Goal: Use online tool/utility

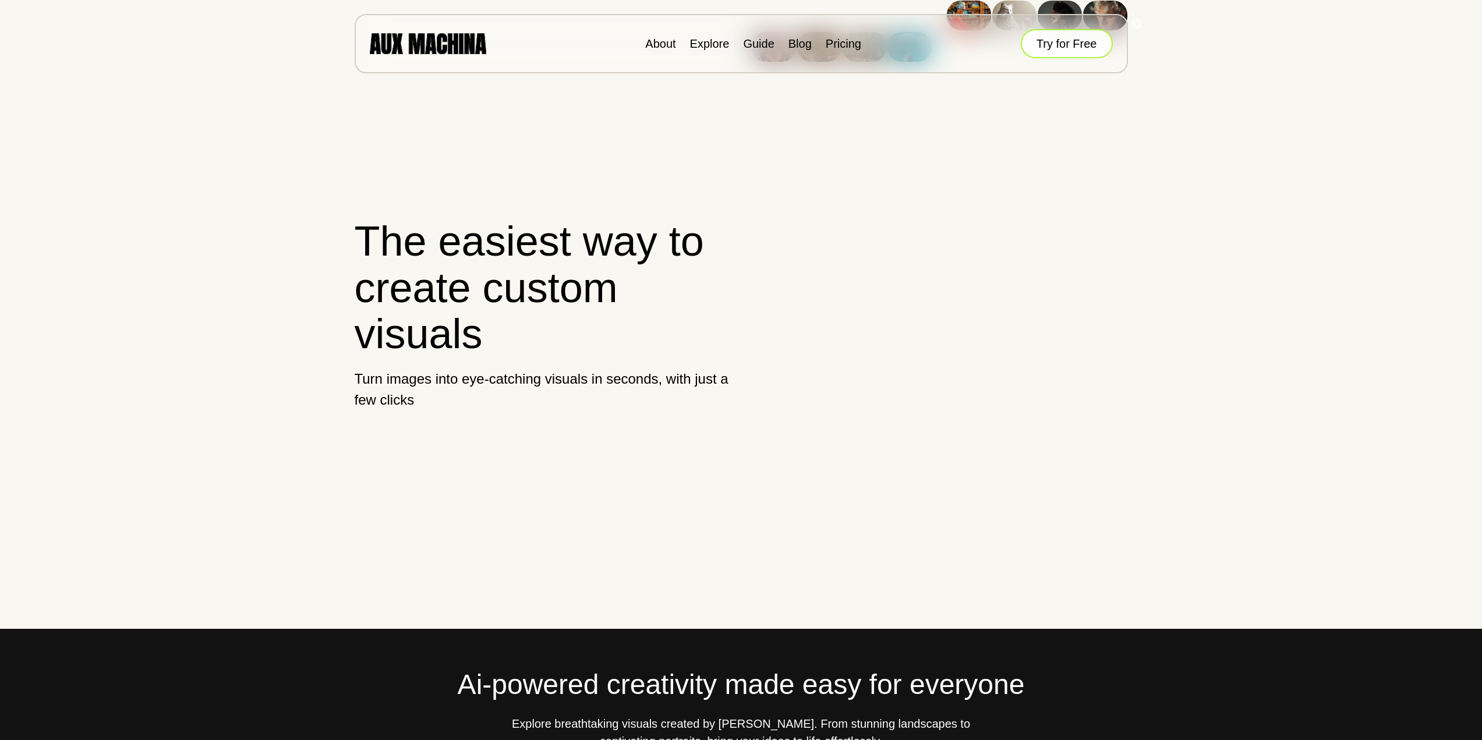
click at [1073, 46] on button "Try for Free" at bounding box center [1067, 43] width 92 height 29
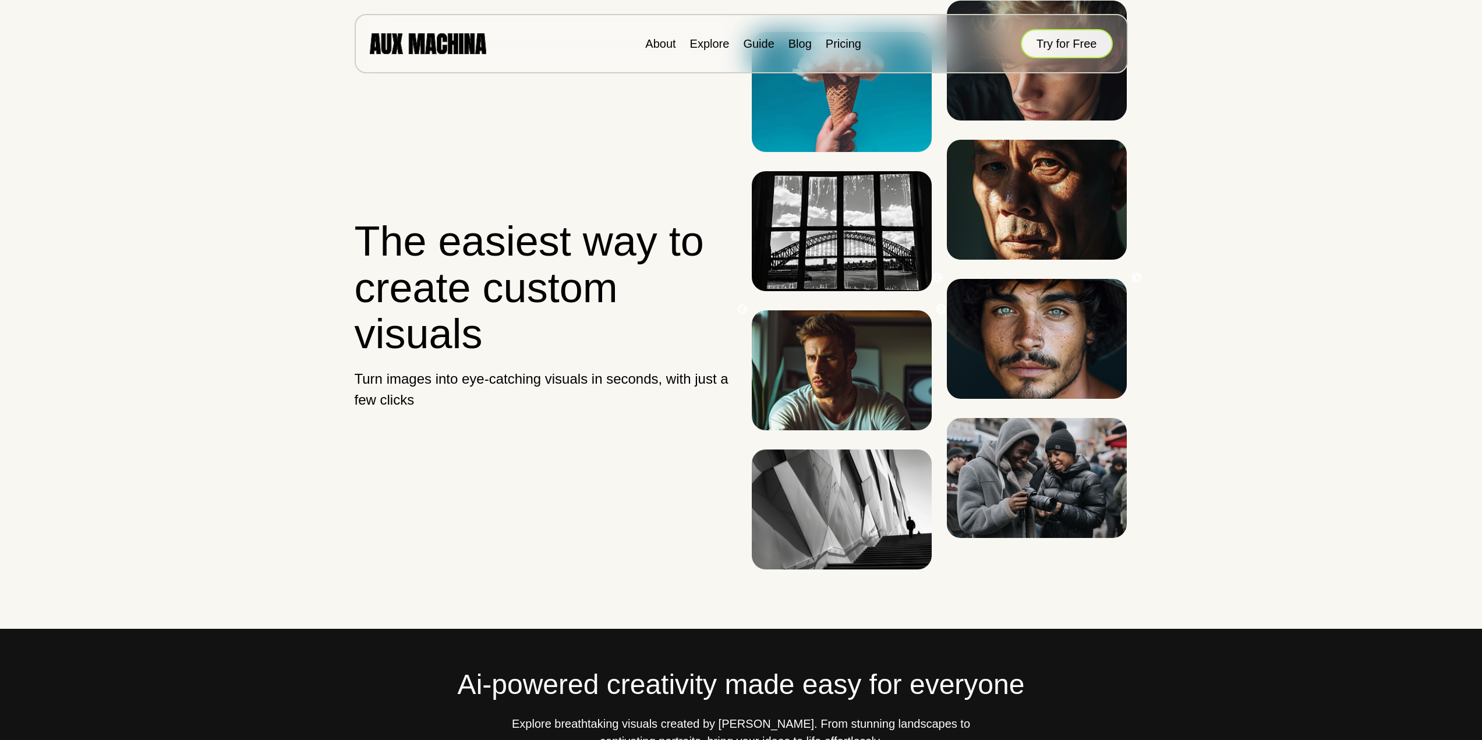
click at [1065, 46] on button "Try for Free" at bounding box center [1067, 43] width 92 height 29
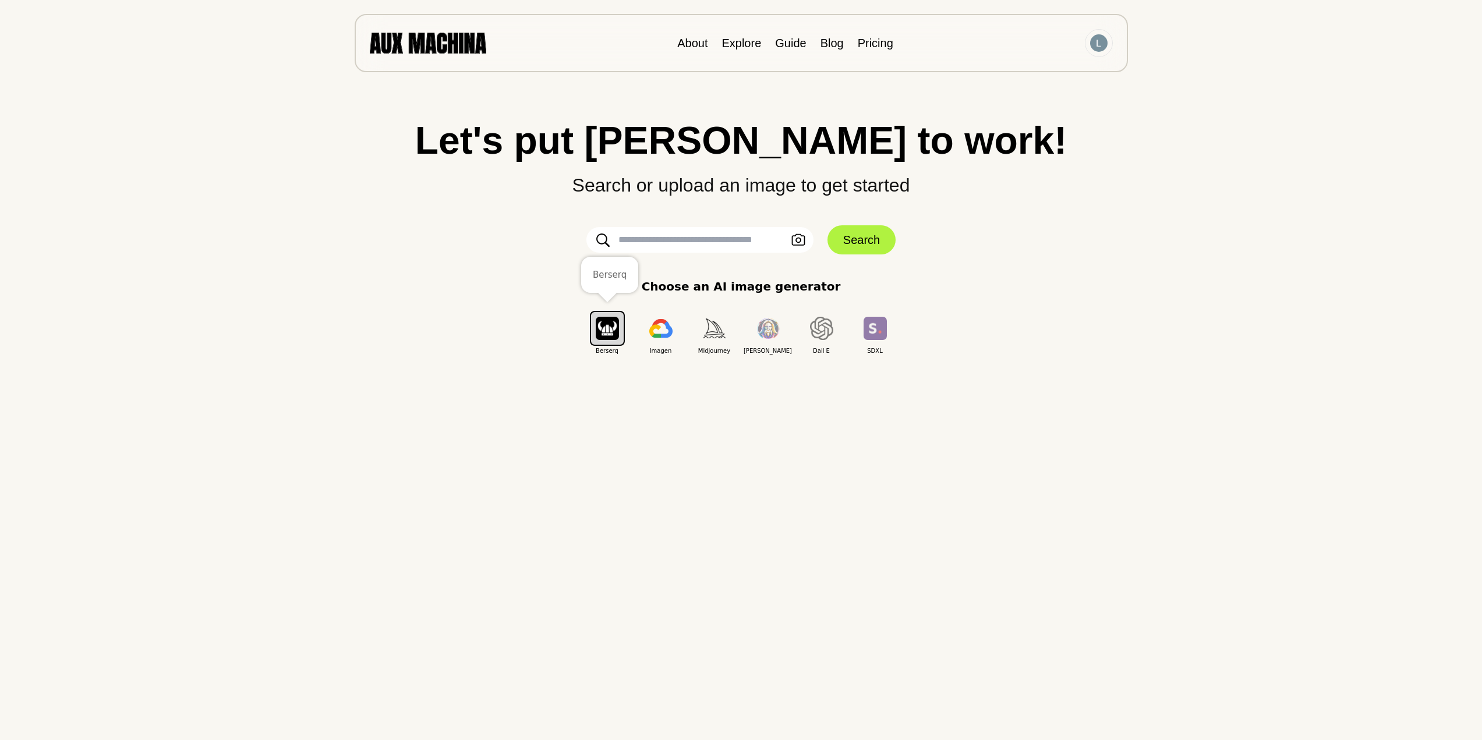
click at [611, 328] on img "button" at bounding box center [607, 328] width 23 height 23
click at [794, 242] on icon "button" at bounding box center [799, 240] width 14 height 12
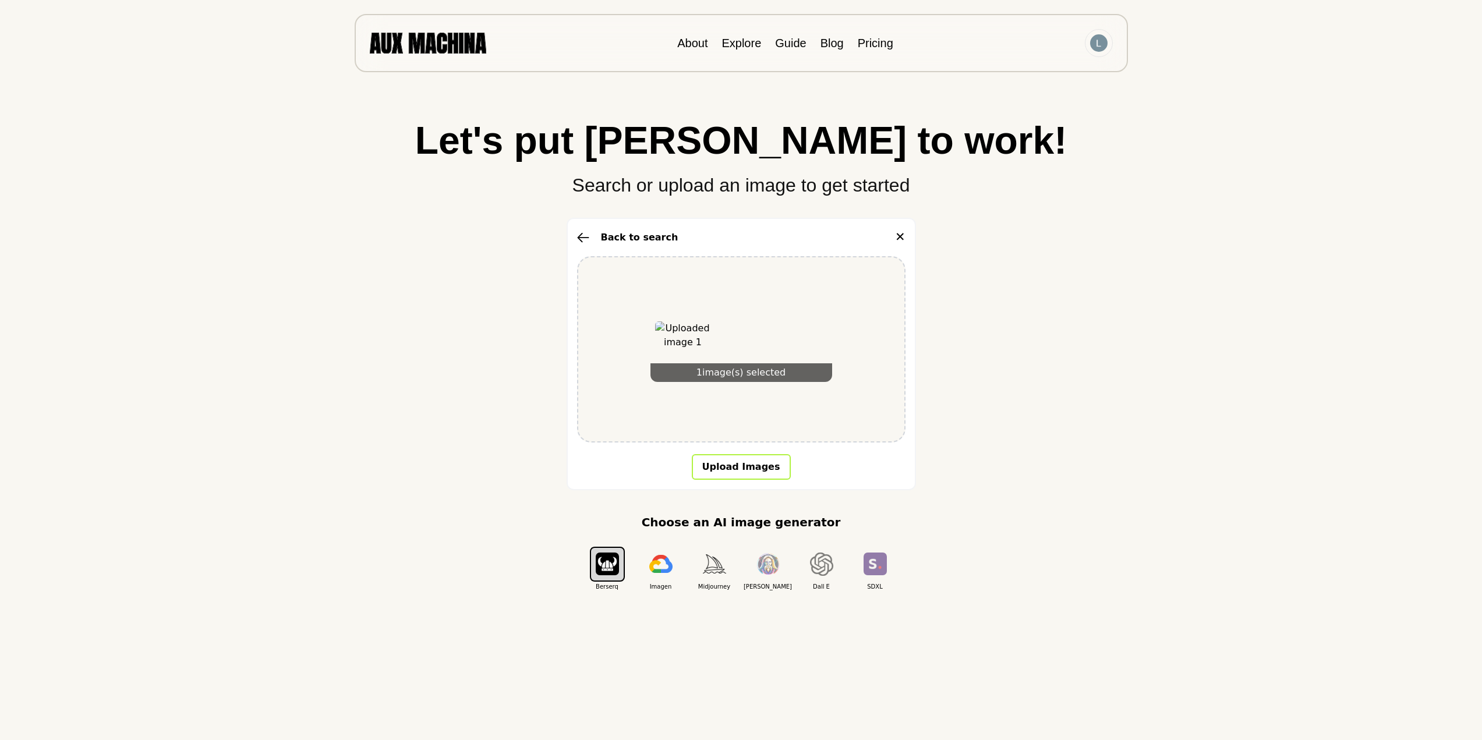
click at [750, 465] on button "Upload Images" at bounding box center [741, 467] width 99 height 26
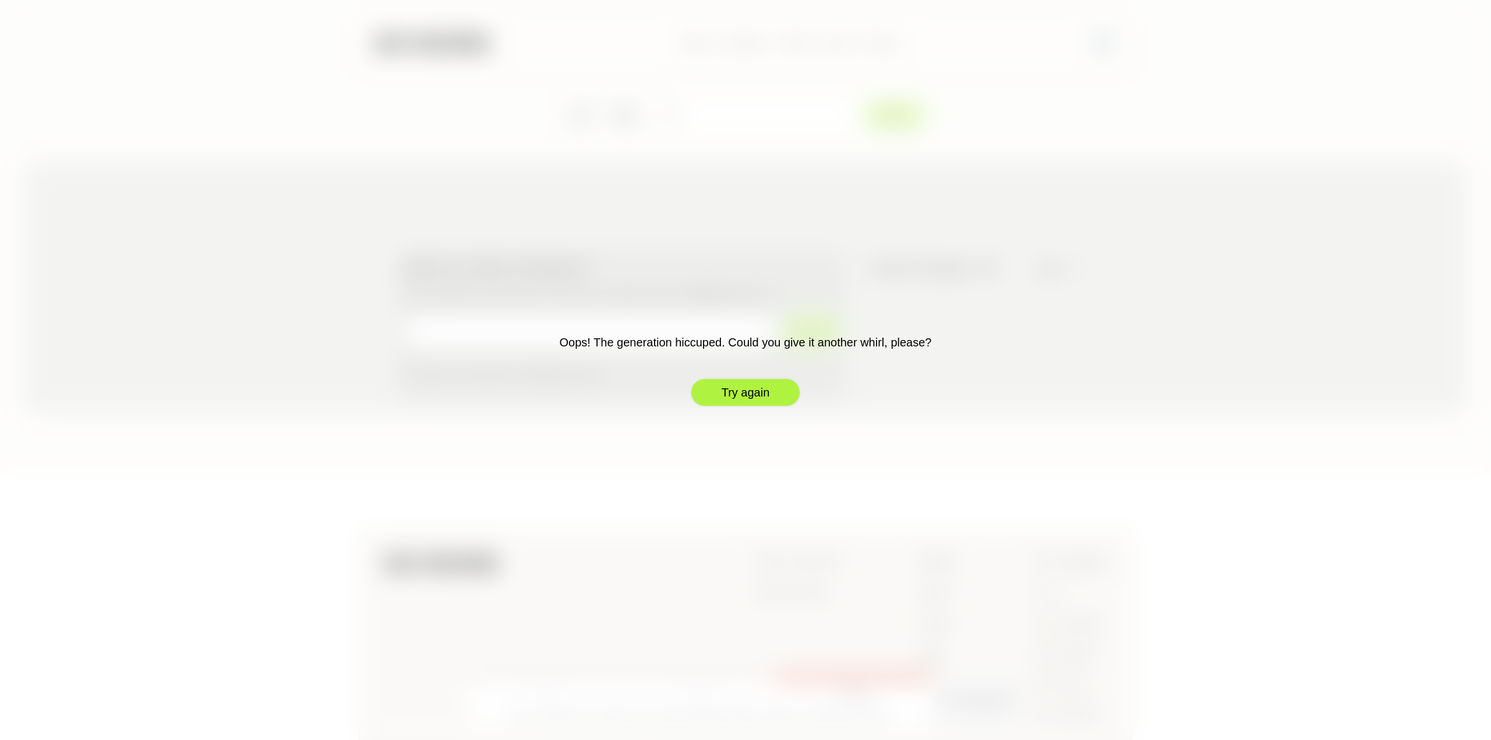
click at [742, 400] on button "Try again" at bounding box center [745, 392] width 111 height 29
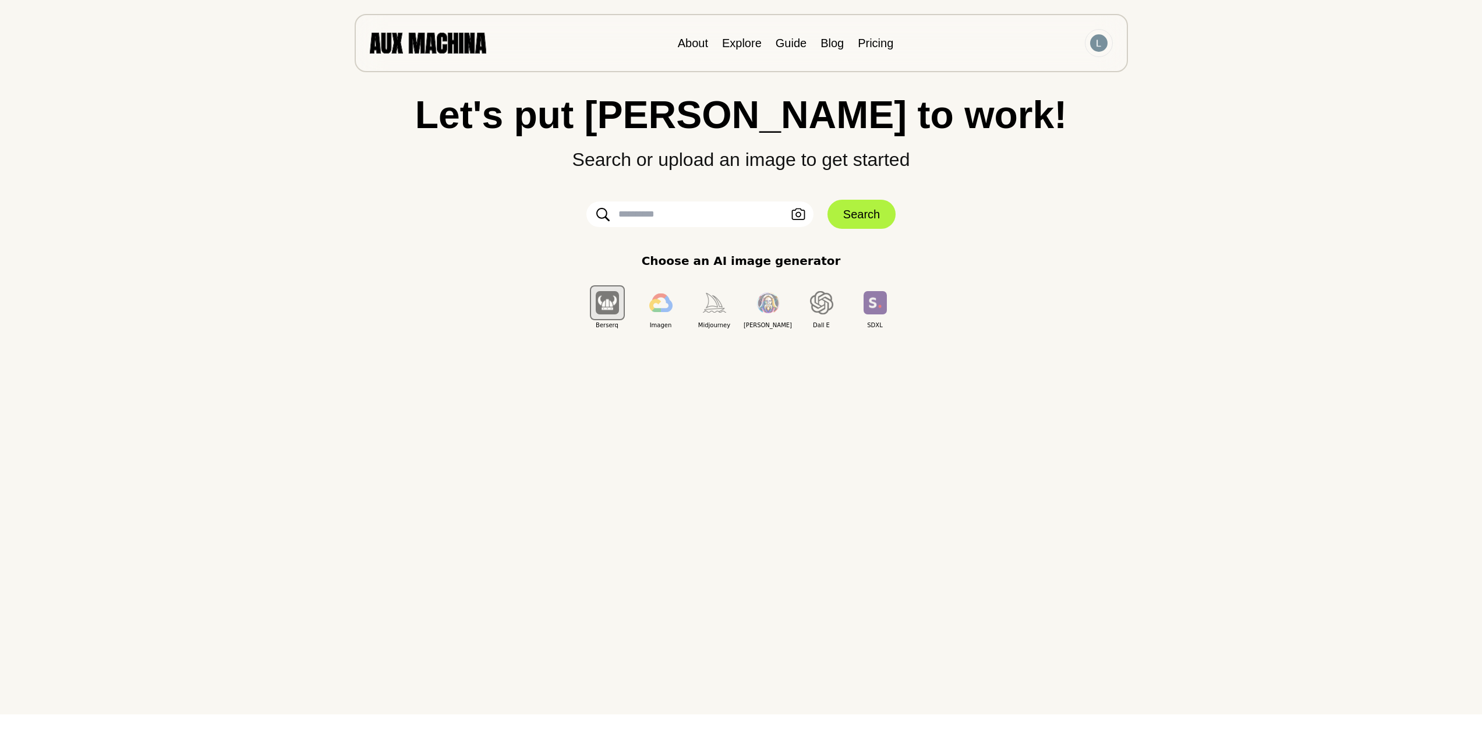
scroll to position [58, 0]
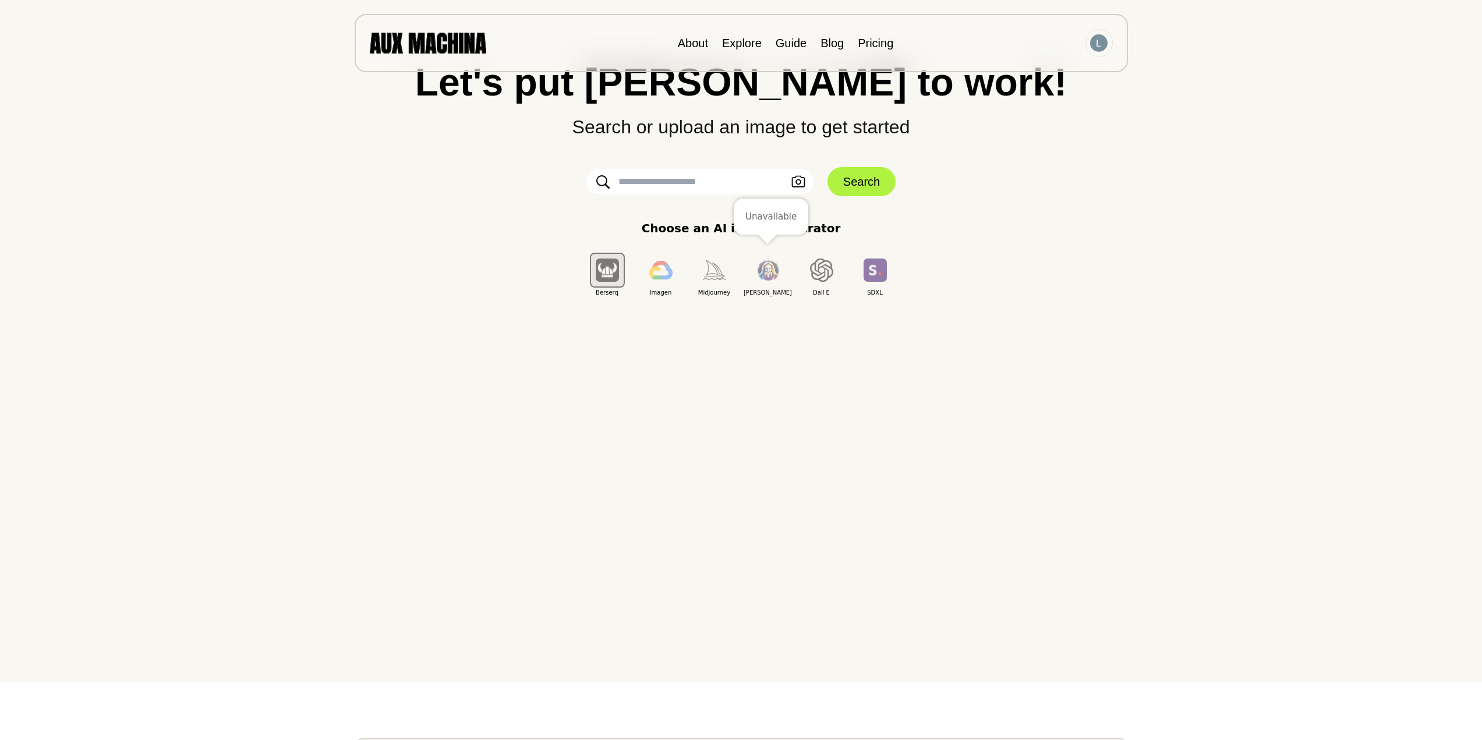
click at [768, 264] on img "button" at bounding box center [768, 271] width 23 height 22
click at [770, 272] on img "button" at bounding box center [768, 271] width 23 height 22
